Goal: Navigation & Orientation: Find specific page/section

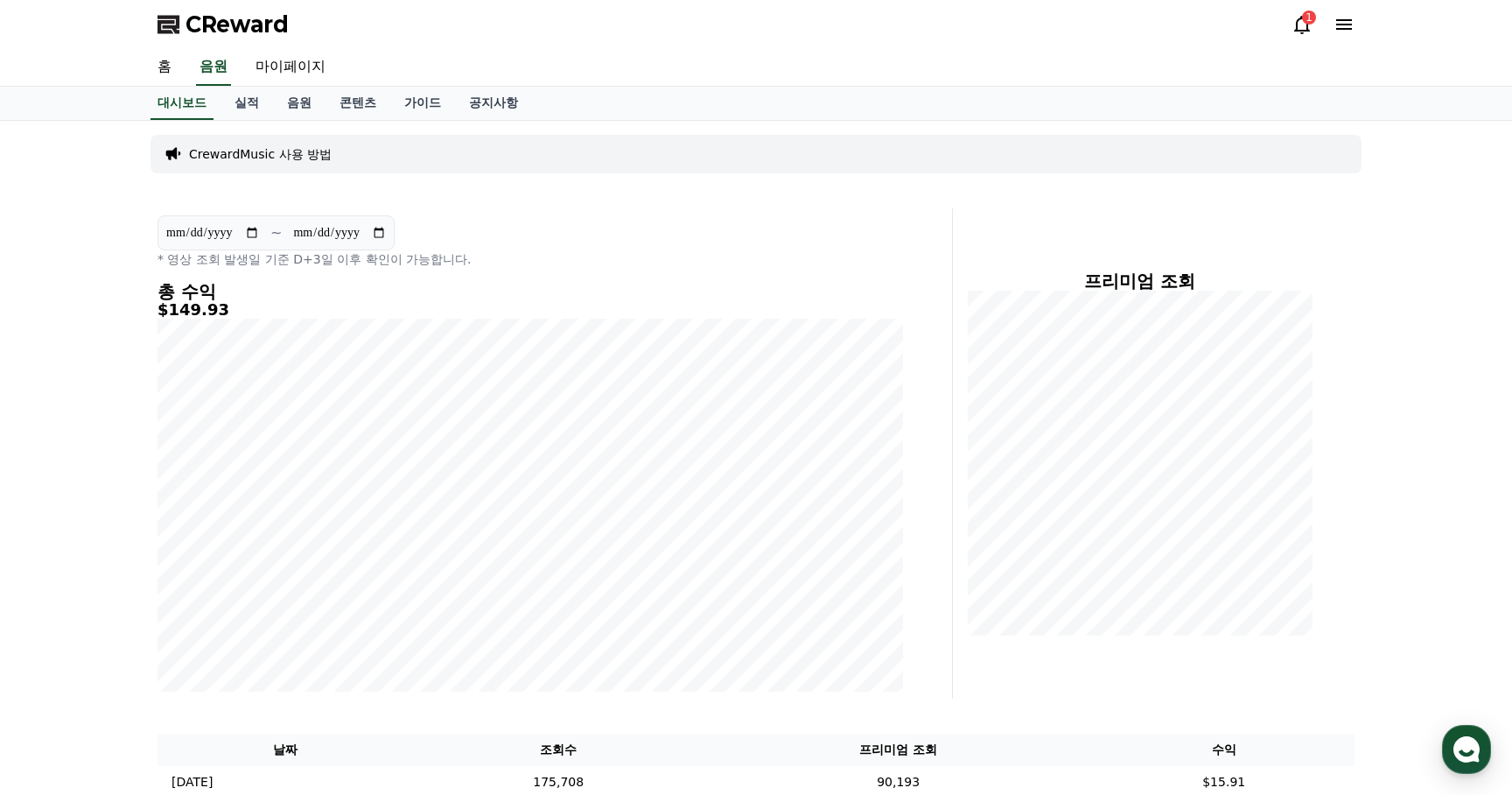
scroll to position [397, 0]
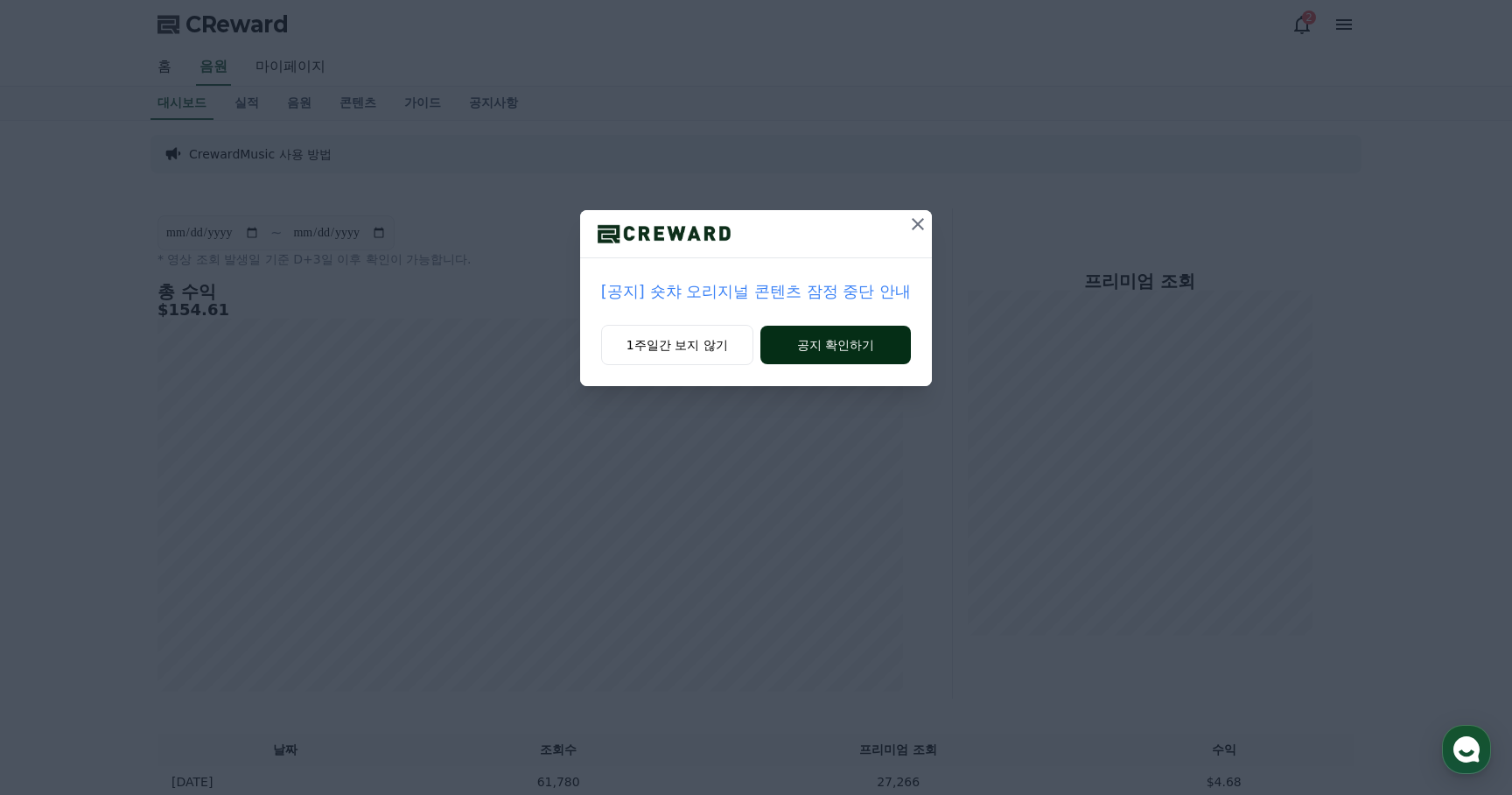
click at [829, 339] on button "공지 확인하기" at bounding box center [836, 344] width 151 height 38
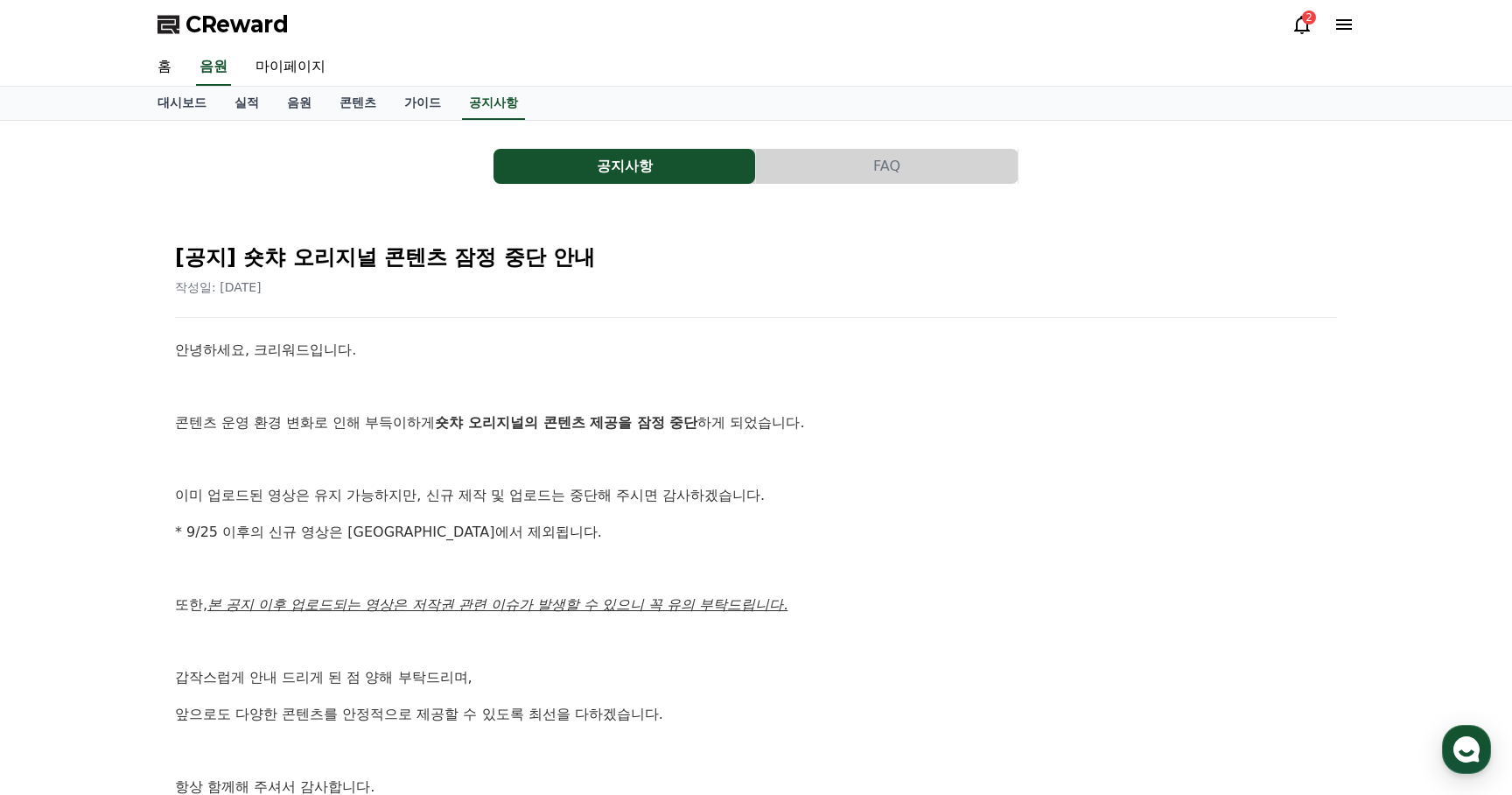
click at [237, 28] on span "CReward" at bounding box center [238, 24] width 104 height 28
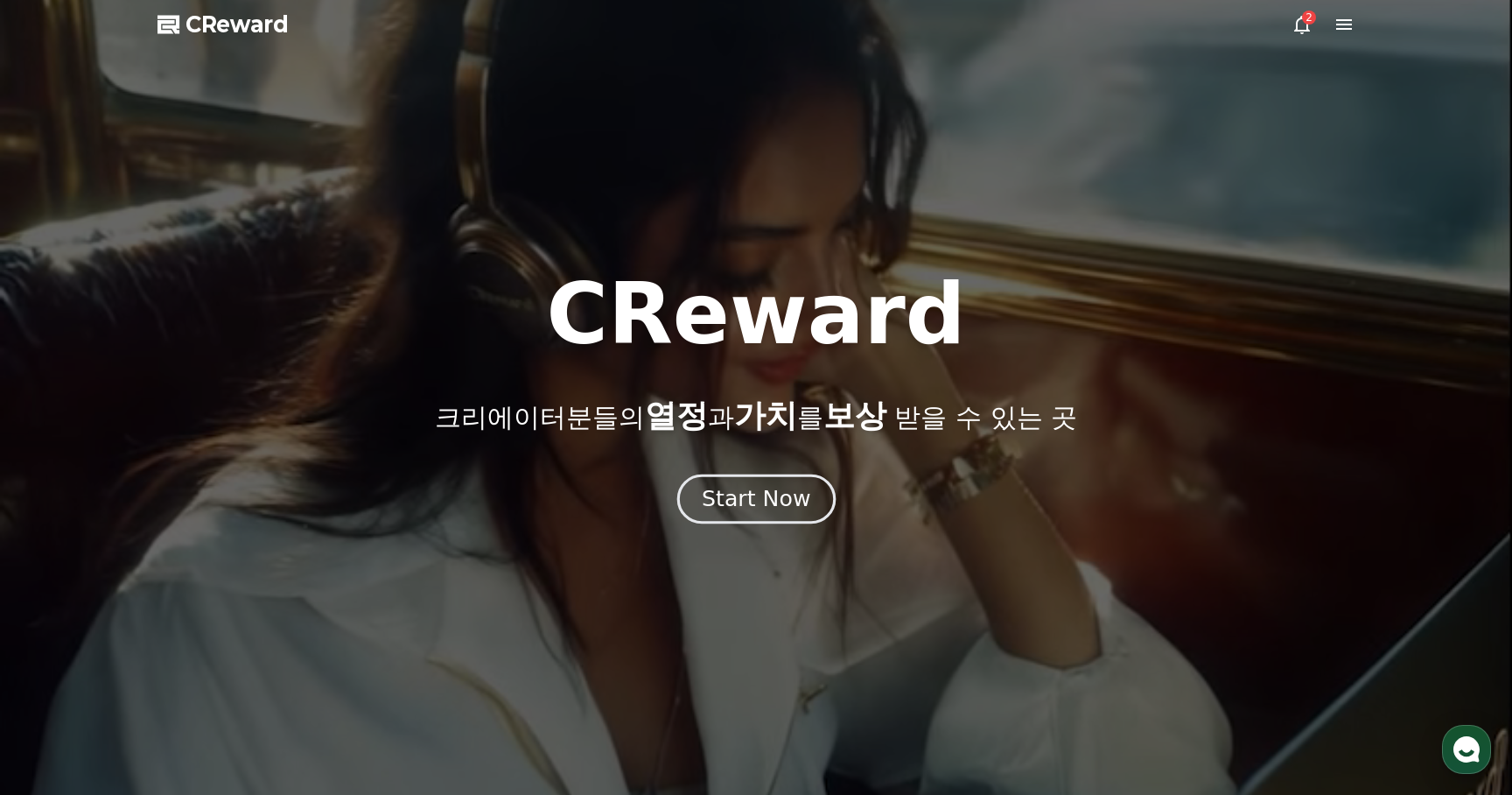
click at [782, 495] on div "Start Now" at bounding box center [756, 499] width 108 height 29
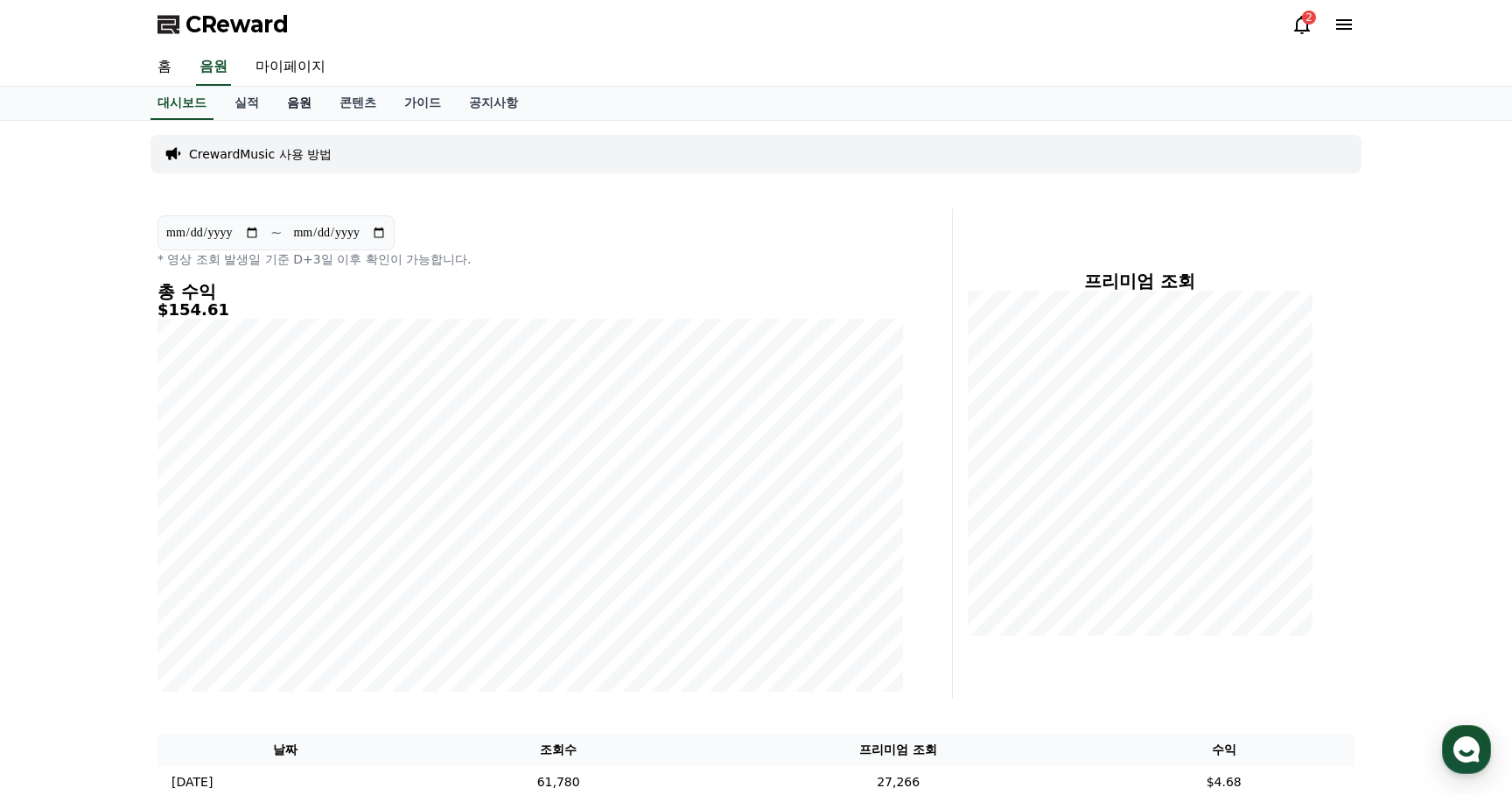
click at [293, 102] on link "음원" at bounding box center [299, 104] width 53 height 33
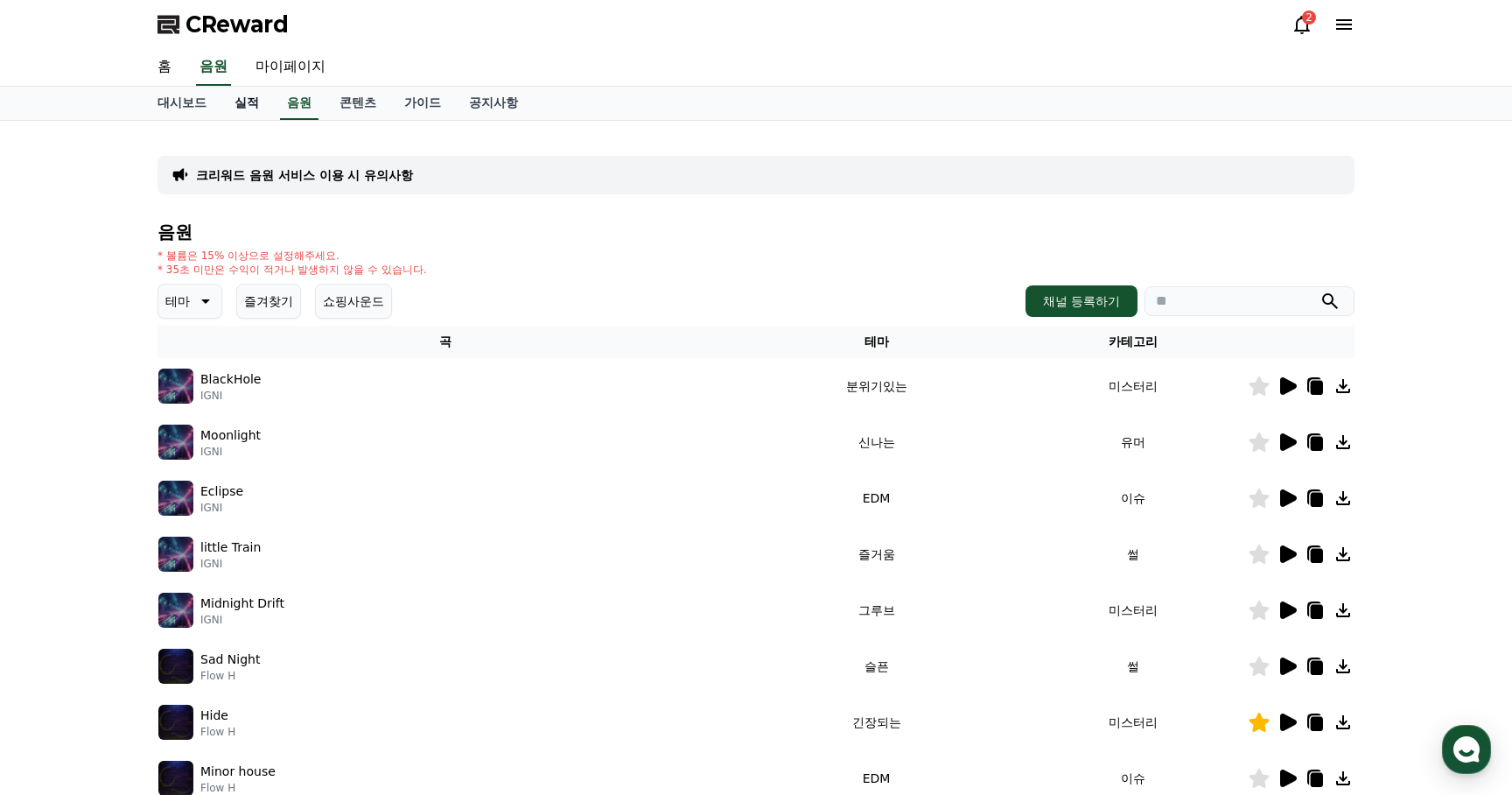
click at [239, 102] on link "실적" at bounding box center [247, 104] width 53 height 33
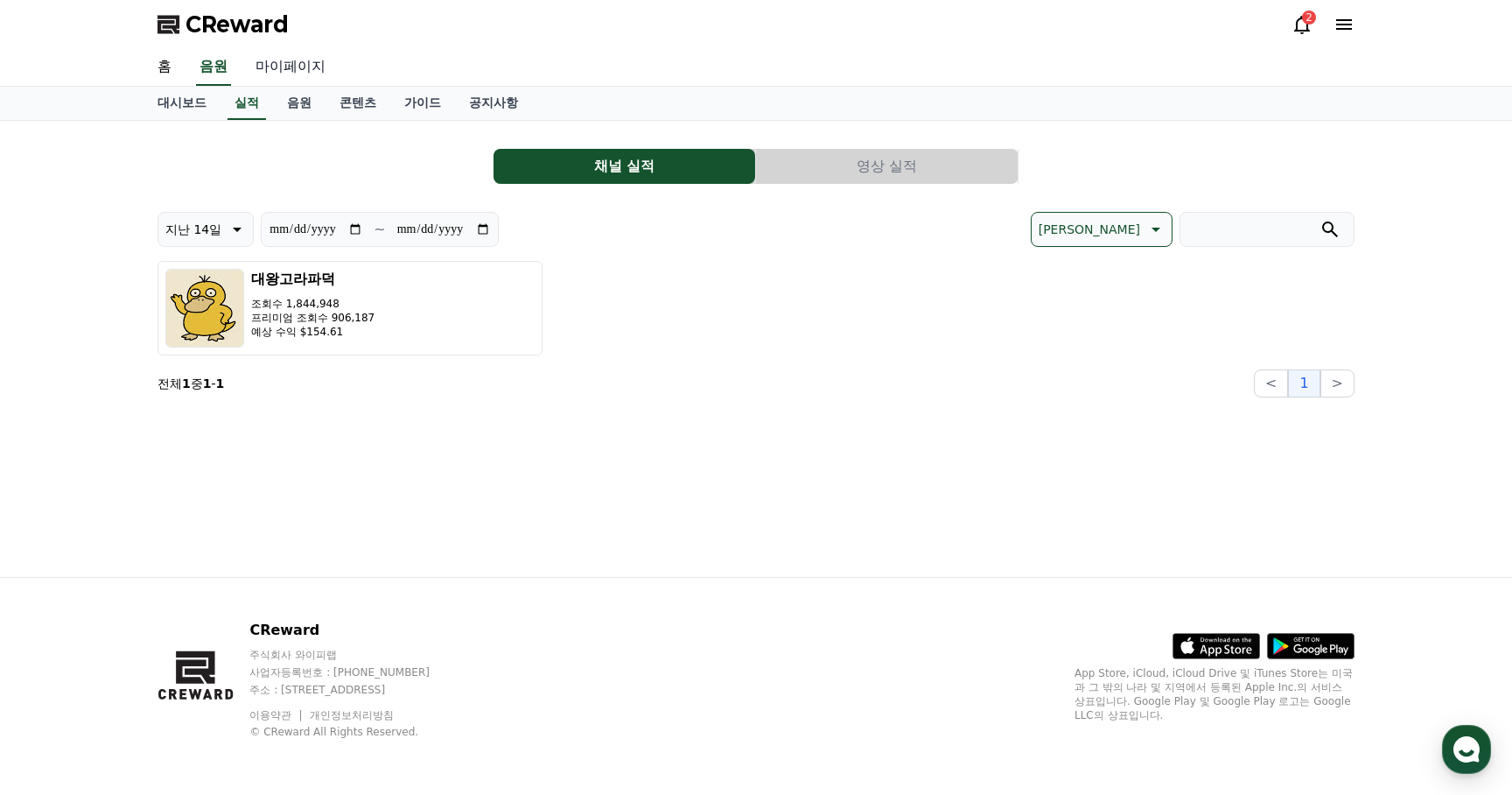
click at [288, 62] on link "마이페이지" at bounding box center [290, 67] width 98 height 37
select select "**********"
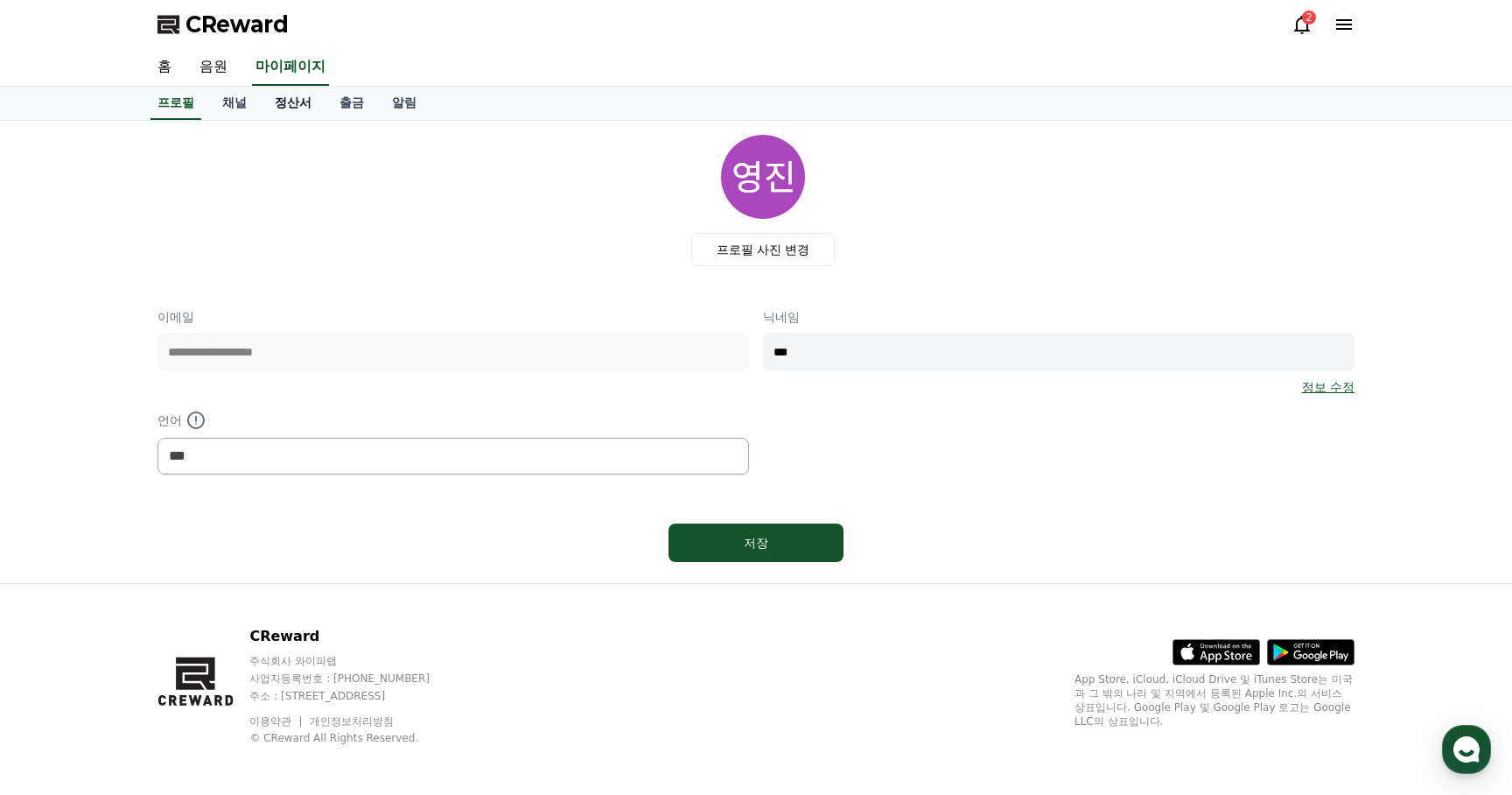
click at [297, 101] on link "정산서" at bounding box center [293, 104] width 65 height 33
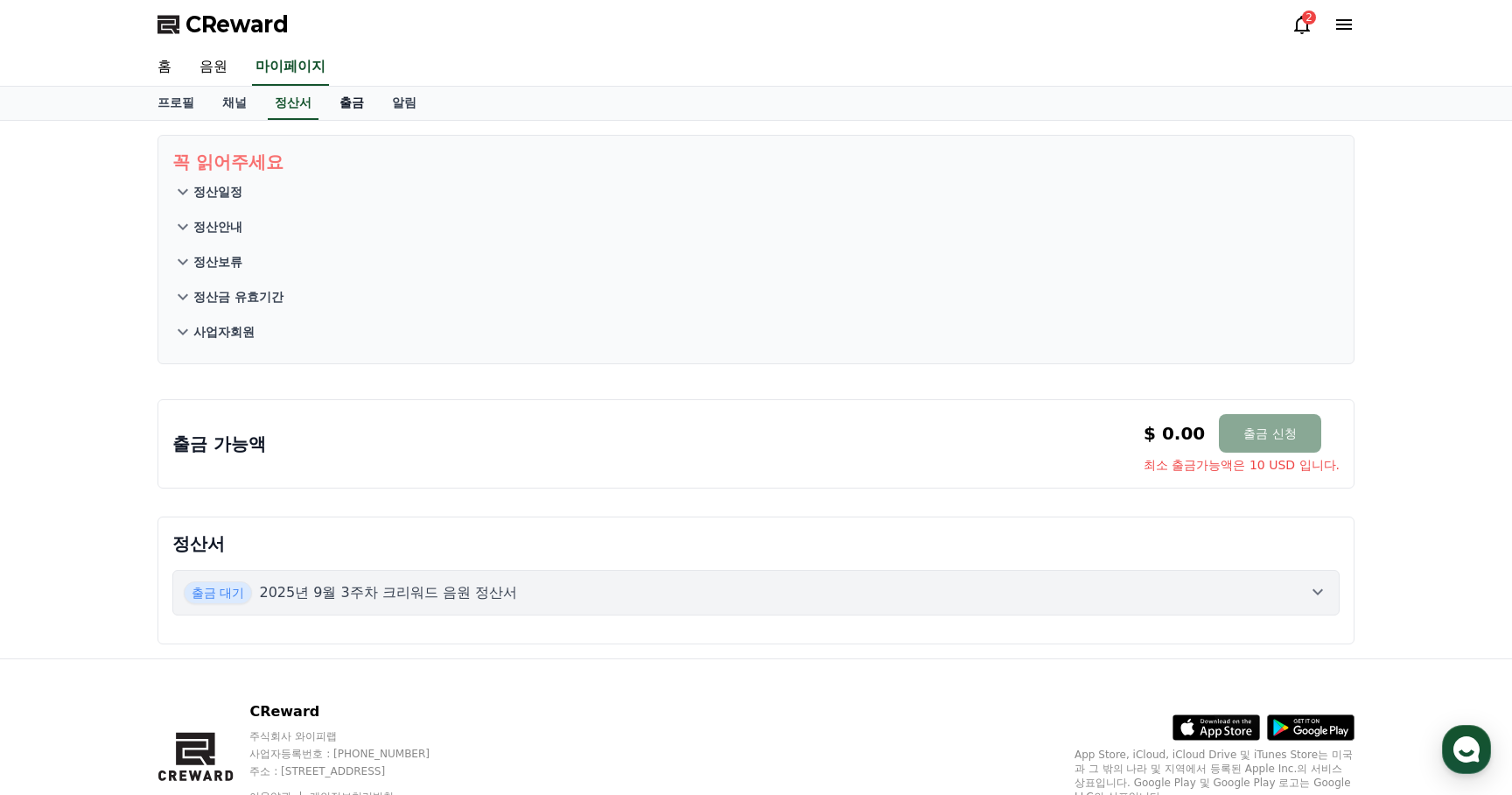
click at [335, 102] on link "출금" at bounding box center [352, 104] width 53 height 33
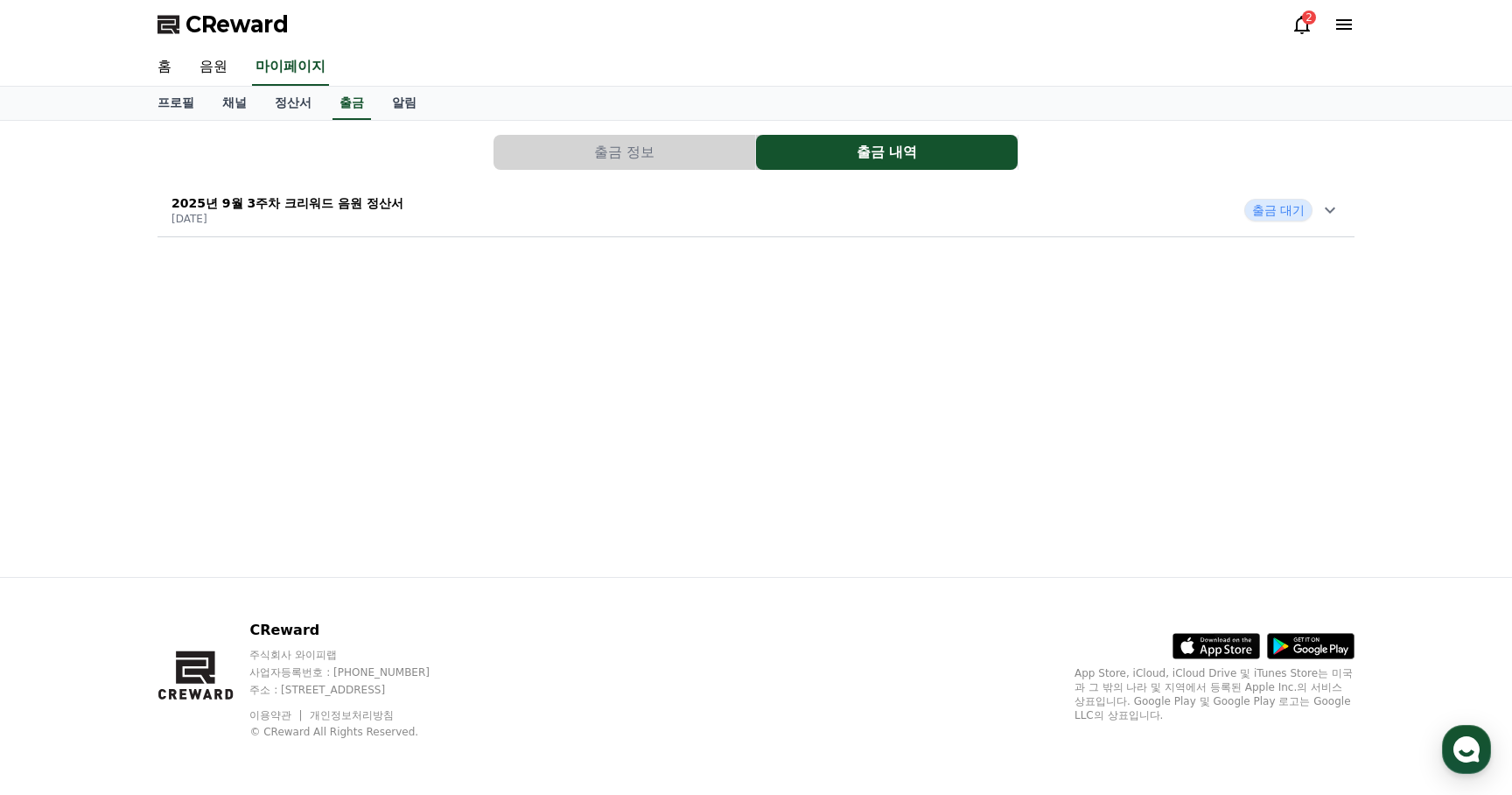
click at [1321, 212] on icon at bounding box center [1329, 209] width 21 height 21
click at [1303, 25] on icon at bounding box center [1302, 23] width 21 height 21
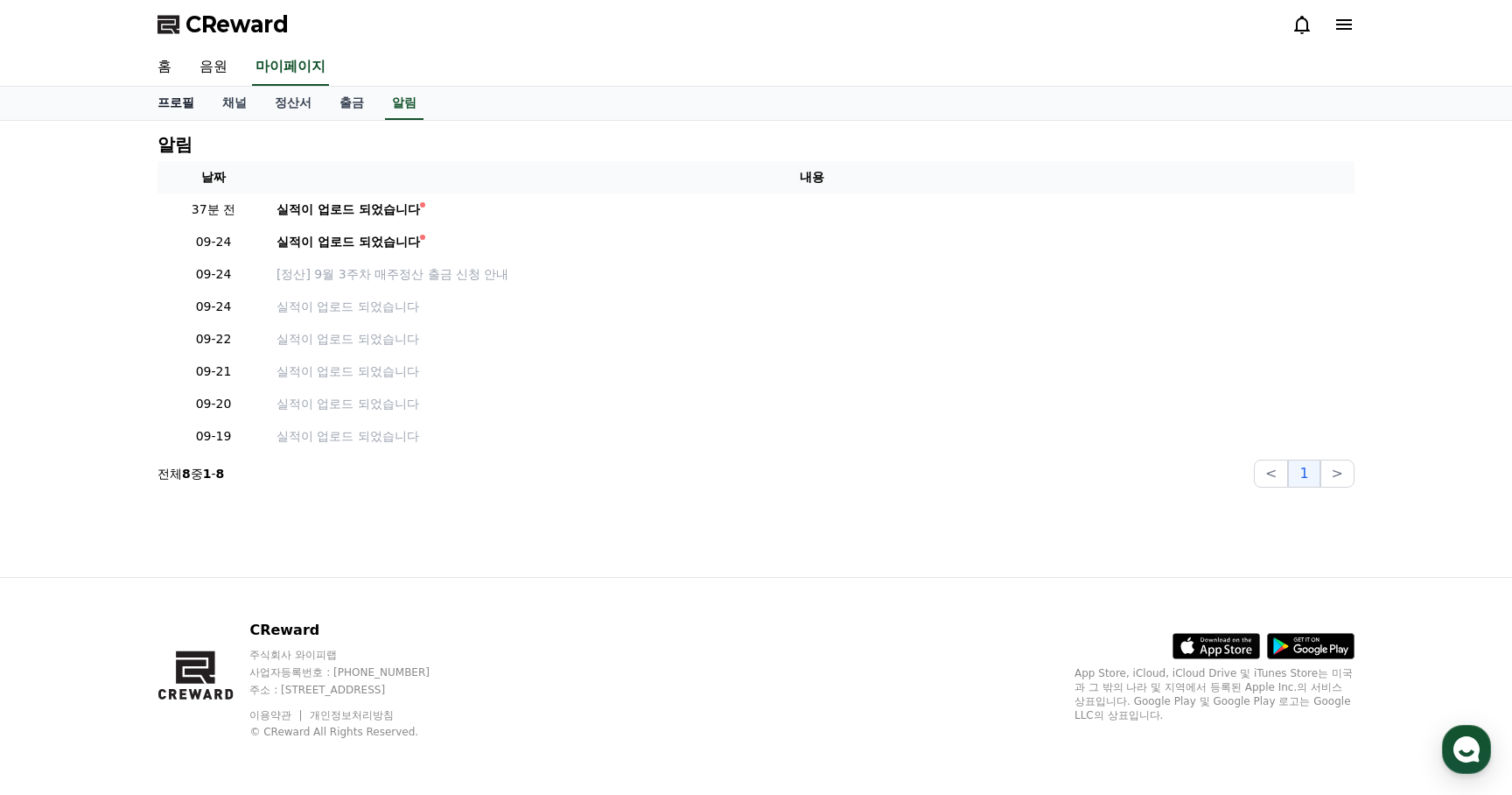
click at [184, 103] on link "프로필" at bounding box center [176, 104] width 65 height 33
select select "**********"
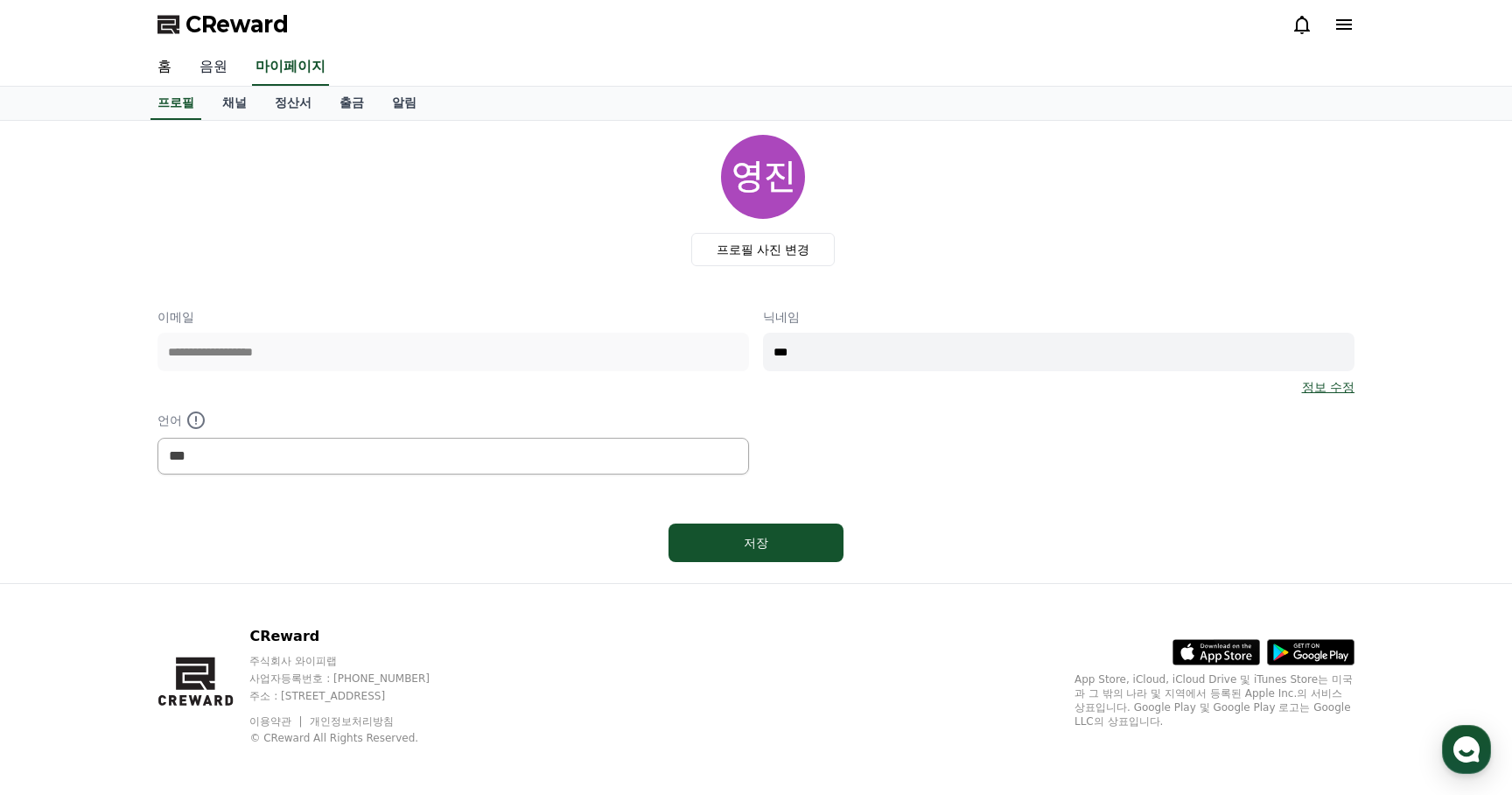
click at [216, 71] on link "음원" at bounding box center [213, 67] width 56 height 37
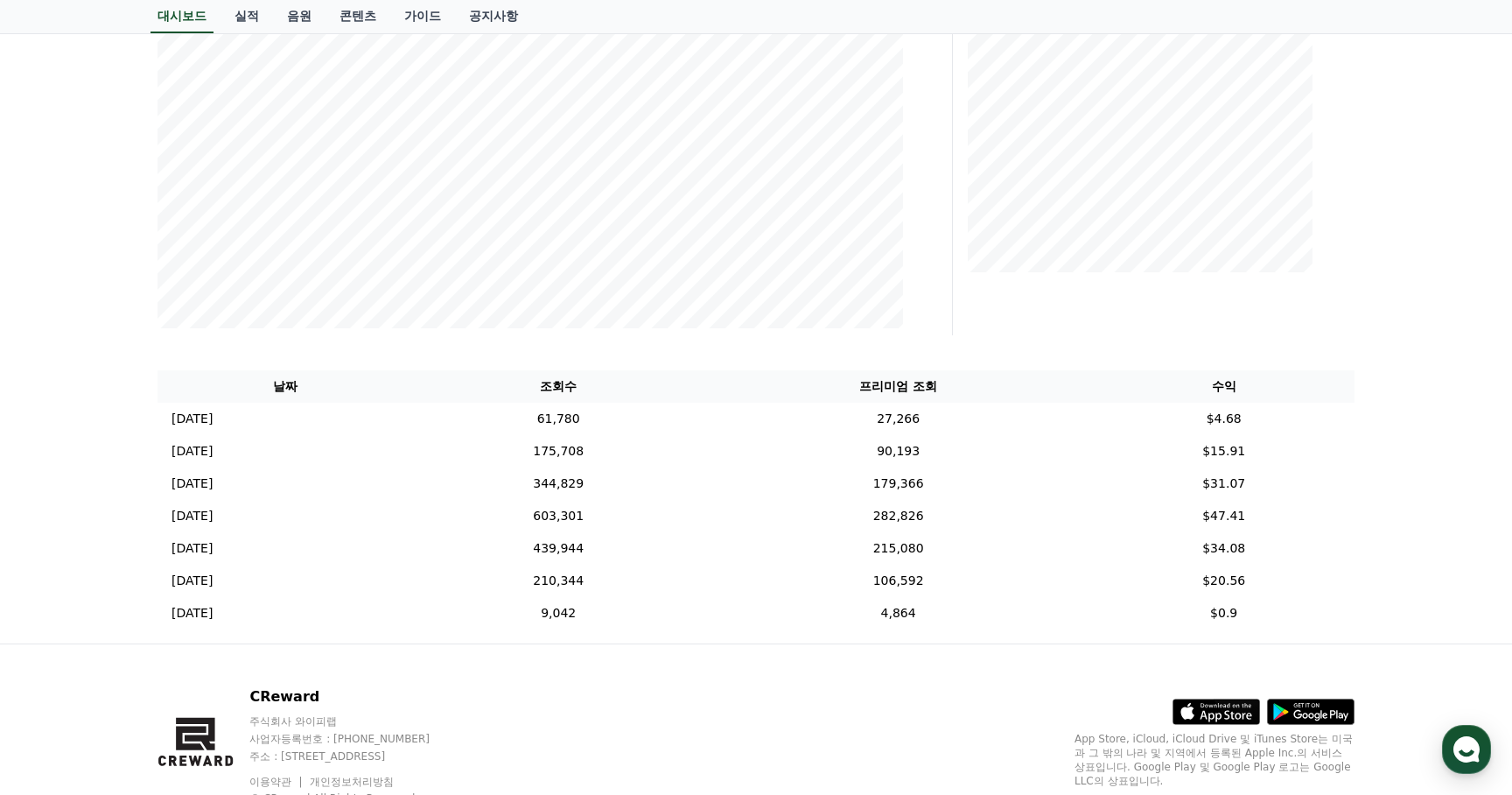
scroll to position [430, 0]
